Goal: Check status: Check status

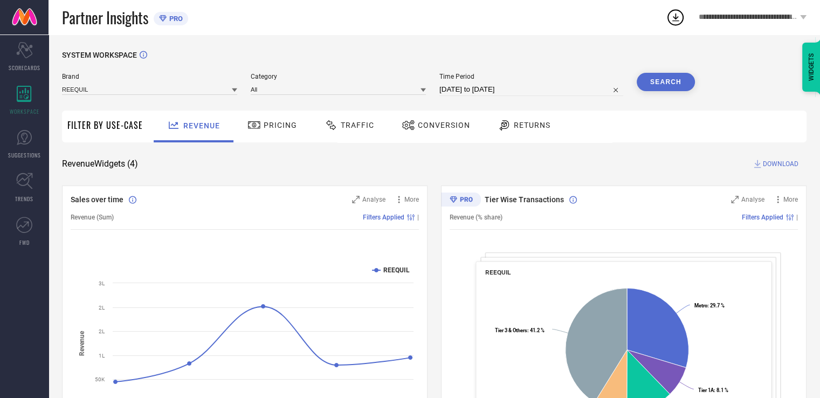
click at [365, 132] on div "Traffic" at bounding box center [349, 125] width 55 height 18
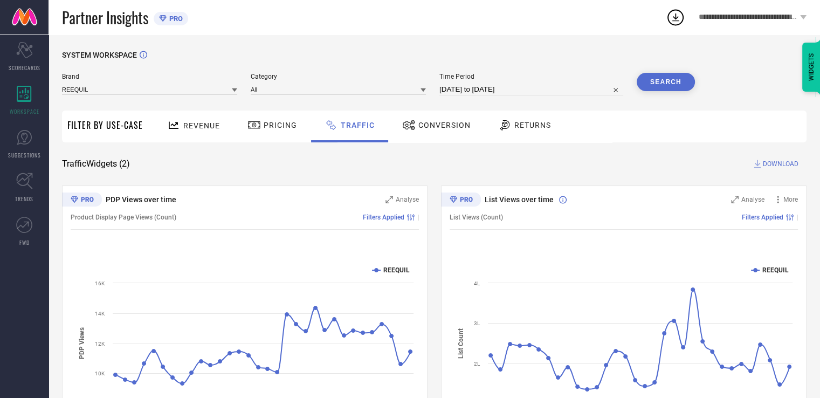
click at [420, 121] on span "Conversion" at bounding box center [444, 125] width 52 height 9
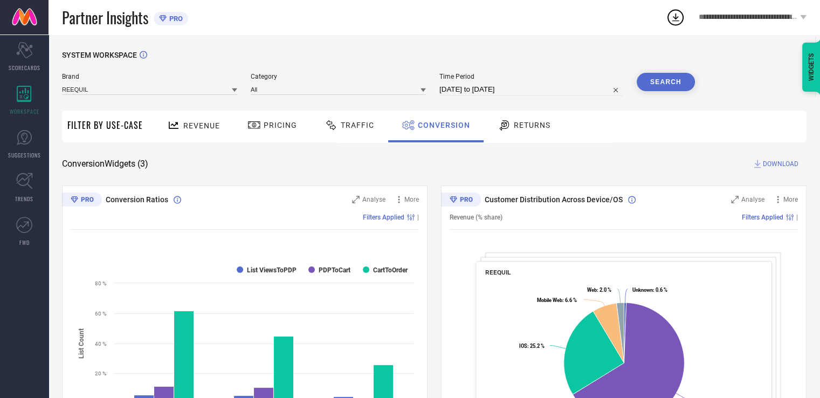
select select "6"
select select "2025"
select select "7"
select select "2025"
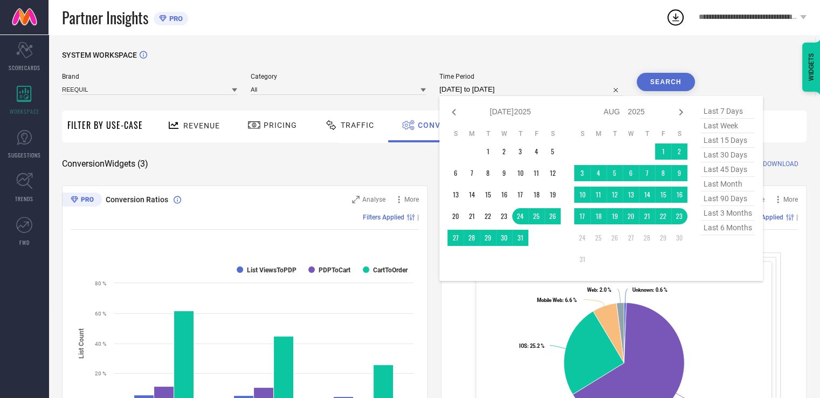
click at [533, 85] on input "[DATE] to [DATE]" at bounding box center [531, 89] width 184 height 13
click at [684, 115] on icon at bounding box center [680, 112] width 13 height 13
select select "7"
select select "2025"
select select "8"
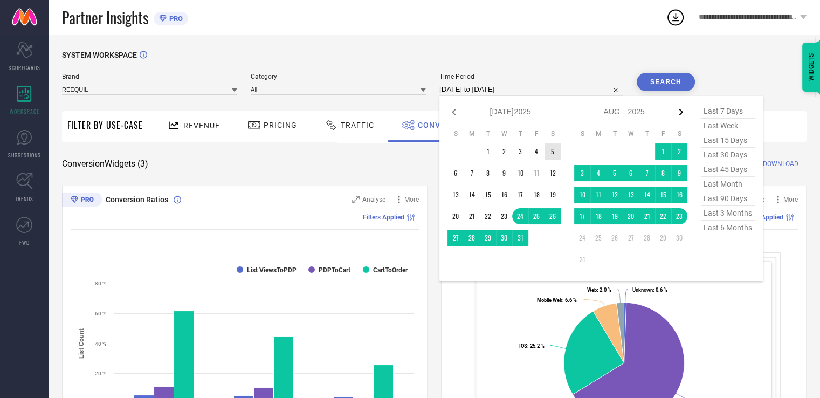
select select "2025"
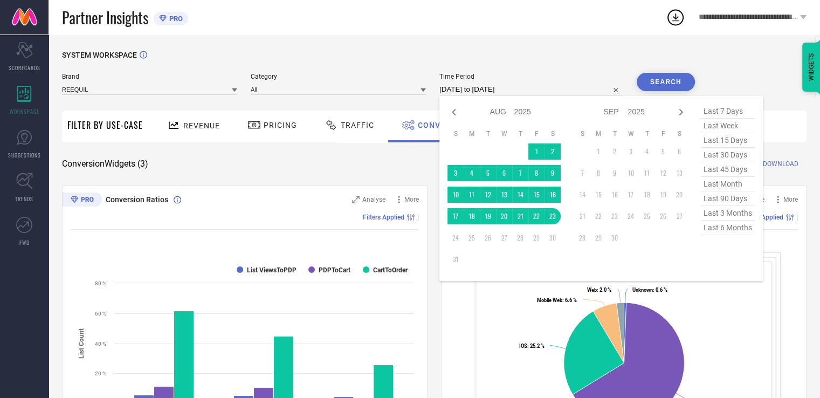
click at [480, 154] on td at bounding box center [472, 151] width 16 height 16
click at [540, 156] on td "1" at bounding box center [536, 151] width 16 height 16
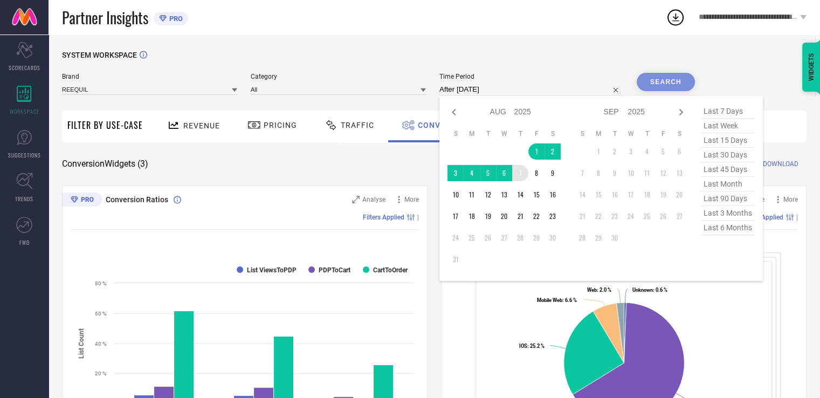
type input "[DATE] to [DATE]"
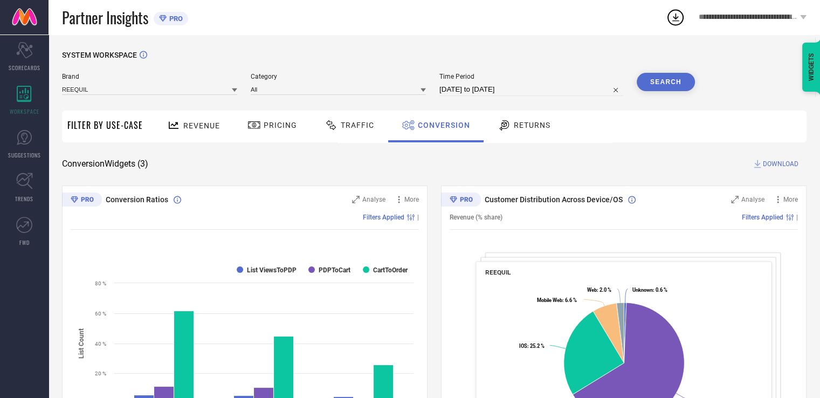
click at [661, 80] on button "Search" at bounding box center [666, 82] width 58 height 18
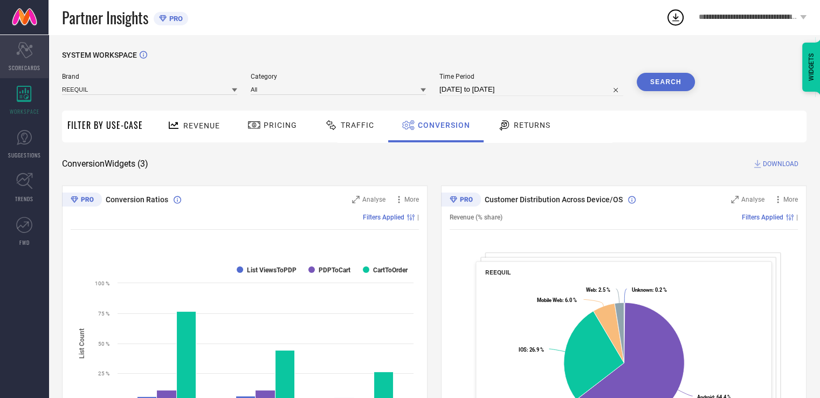
click at [27, 51] on icon "Scorecard" at bounding box center [24, 50] width 17 height 16
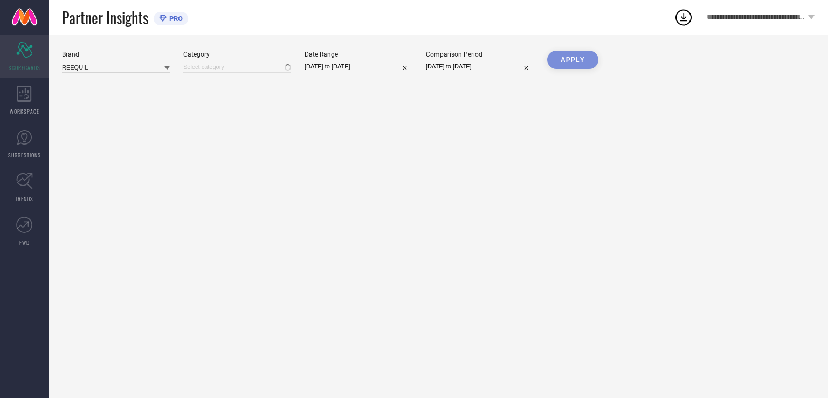
type input "All"
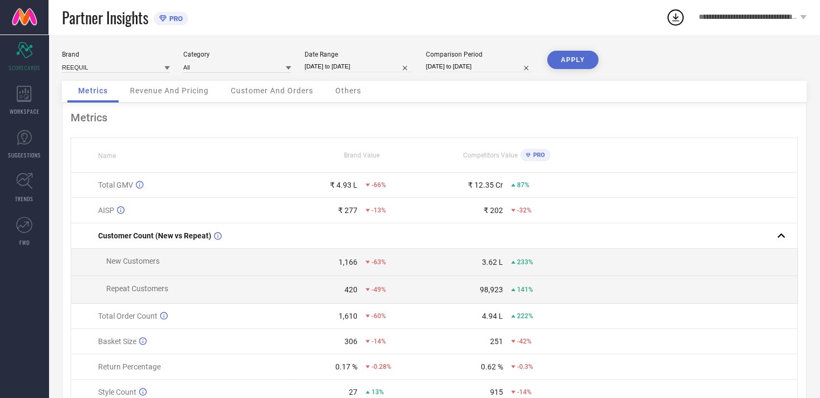
click at [373, 61] on input "[DATE] to [DATE]" at bounding box center [359, 66] width 108 height 11
select select "6"
select select "2025"
select select "7"
select select "2025"
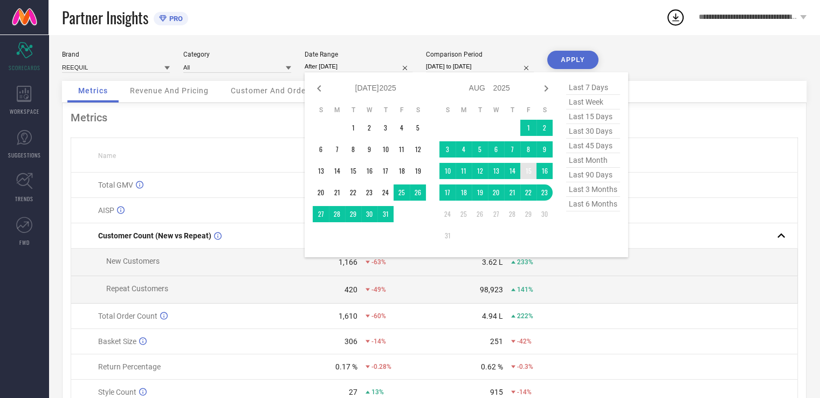
click at [528, 169] on td "15" at bounding box center [528, 171] width 16 height 16
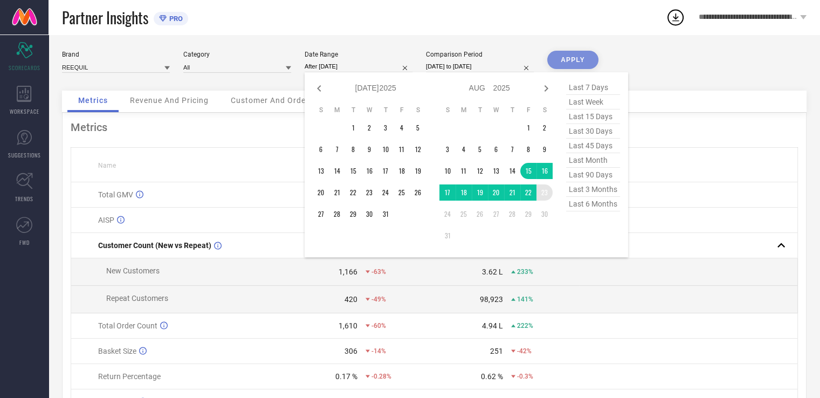
type input "[DATE] to [DATE]"
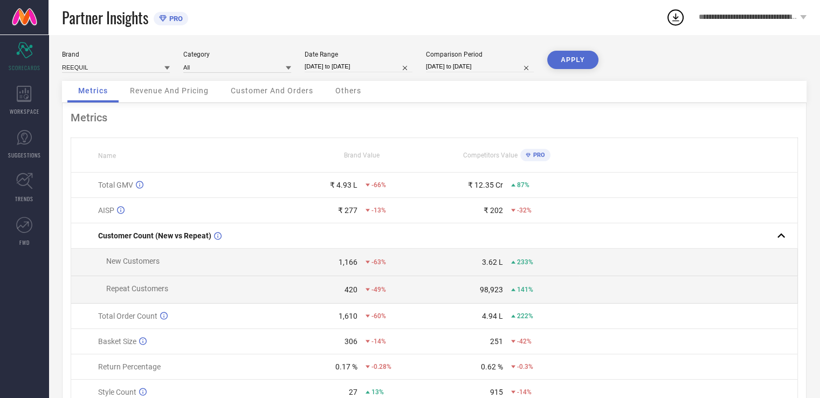
click at [486, 63] on input "[DATE] to [DATE]" at bounding box center [480, 66] width 108 height 11
select select "6"
select select "2024"
select select "7"
select select "2024"
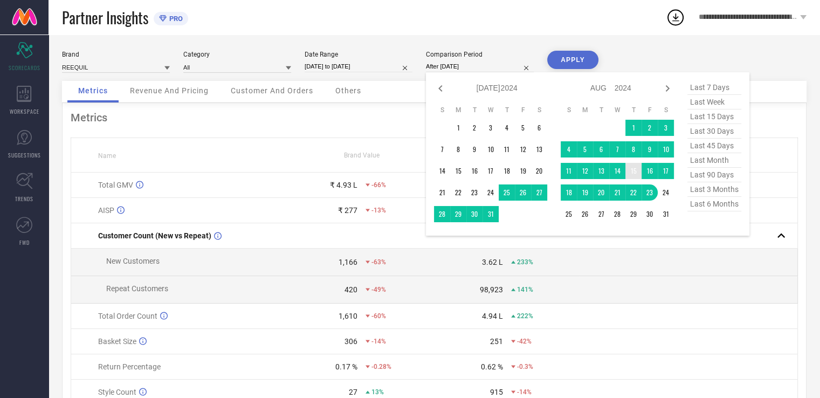
click at [637, 171] on td "15" at bounding box center [633, 171] width 16 height 16
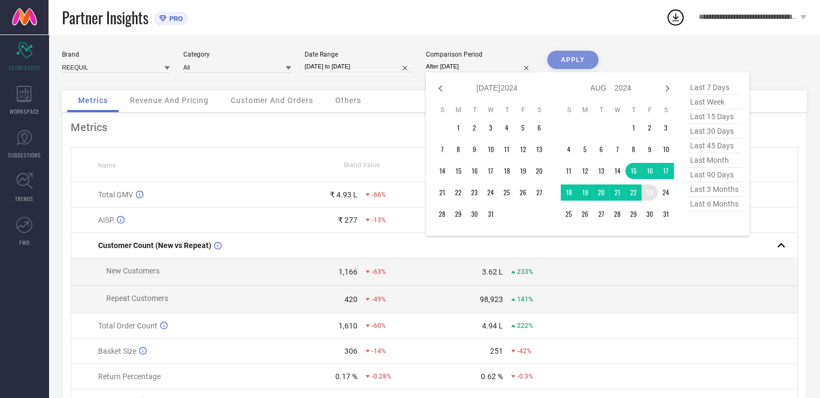
type input "[DATE] to [DATE]"
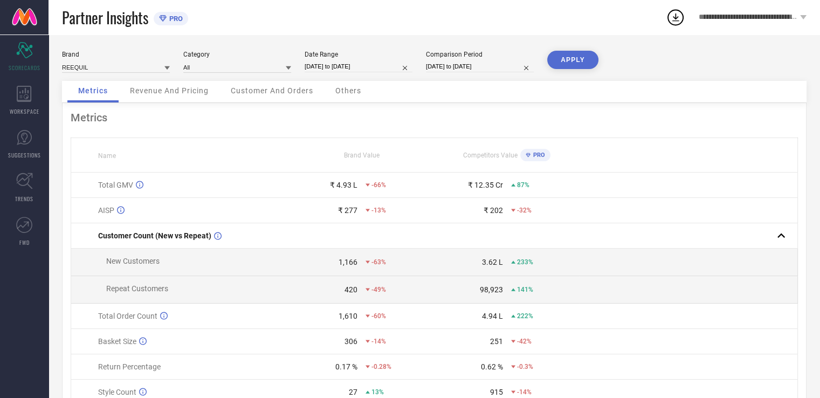
click at [580, 60] on button "APPLY" at bounding box center [572, 60] width 51 height 18
click at [343, 87] on span "Others" at bounding box center [348, 90] width 26 height 9
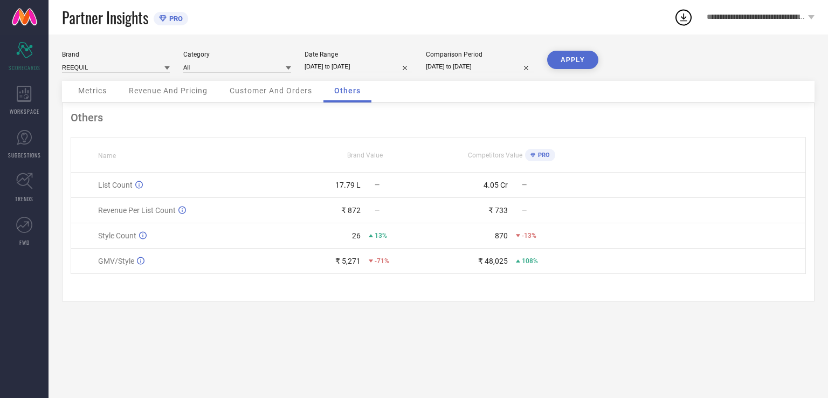
click at [104, 91] on span "Metrics" at bounding box center [92, 90] width 29 height 9
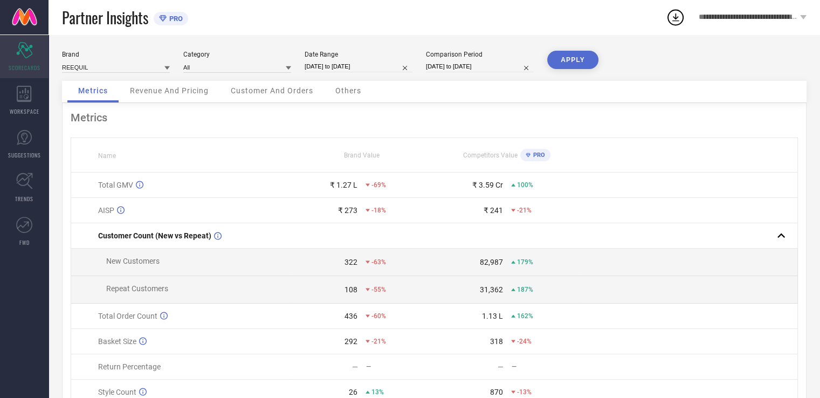
click at [22, 59] on div "Scorecard SCORECARDS" at bounding box center [24, 56] width 49 height 43
click at [22, 98] on icon at bounding box center [24, 94] width 15 height 16
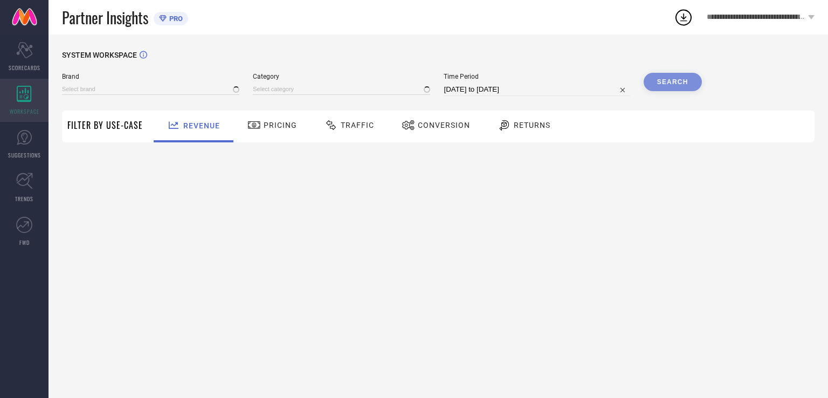
type input "REEQUIL"
type input "All"
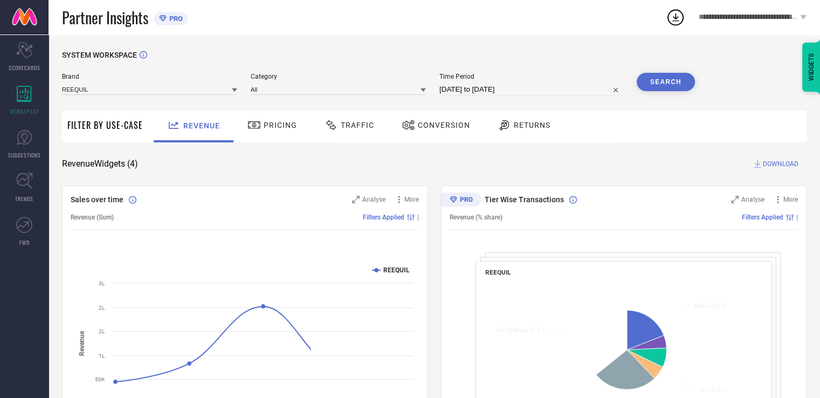
click at [450, 132] on div "Conversion" at bounding box center [436, 125] width 74 height 18
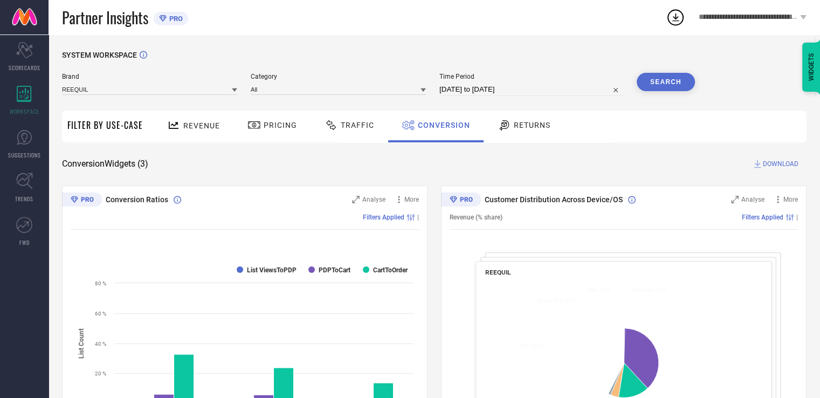
click at [561, 85] on input "[DATE] to [DATE]" at bounding box center [531, 89] width 184 height 13
select select "6"
select select "2025"
select select "7"
select select "2025"
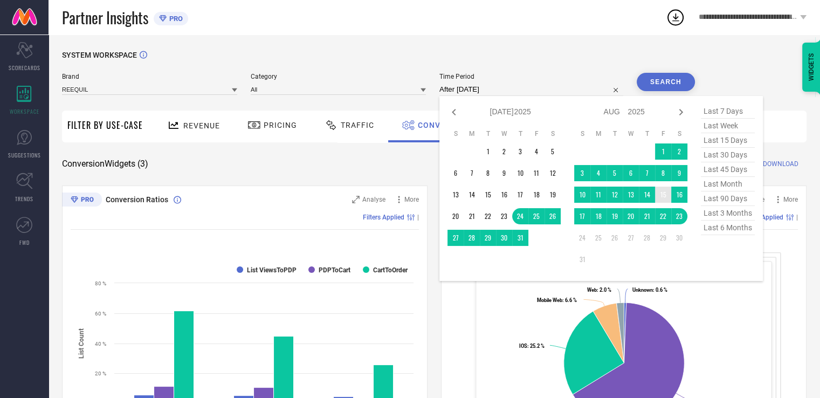
click at [670, 194] on td "15" at bounding box center [663, 195] width 16 height 16
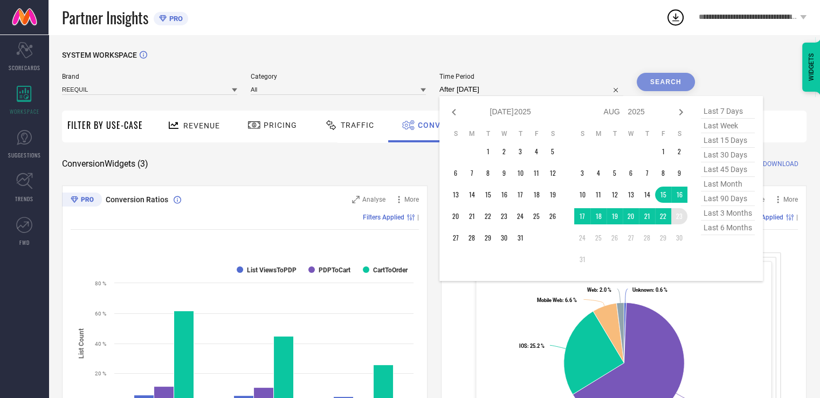
type input "[DATE] to [DATE]"
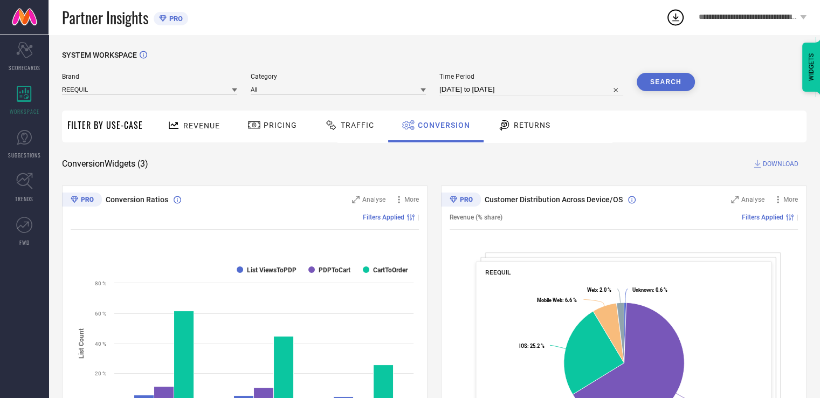
click at [662, 82] on button "Search" at bounding box center [666, 82] width 58 height 18
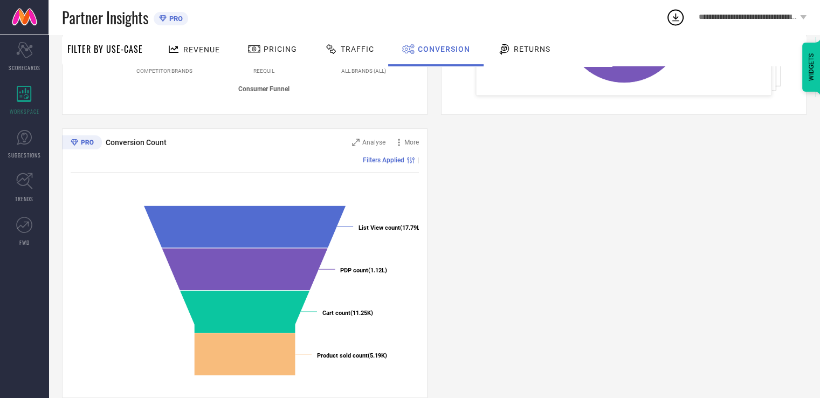
scroll to position [357, 0]
